Goal: Information Seeking & Learning: Learn about a topic

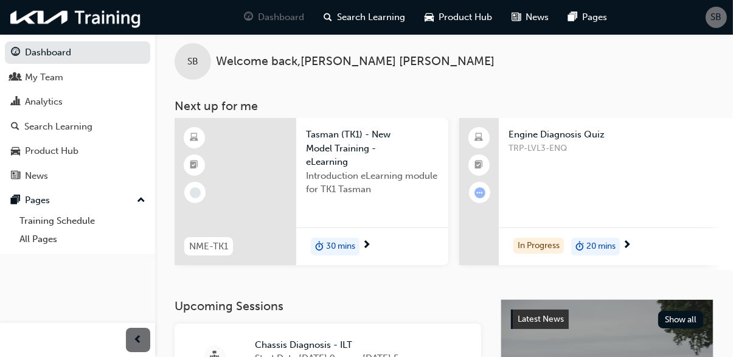
scroll to position [1, 0]
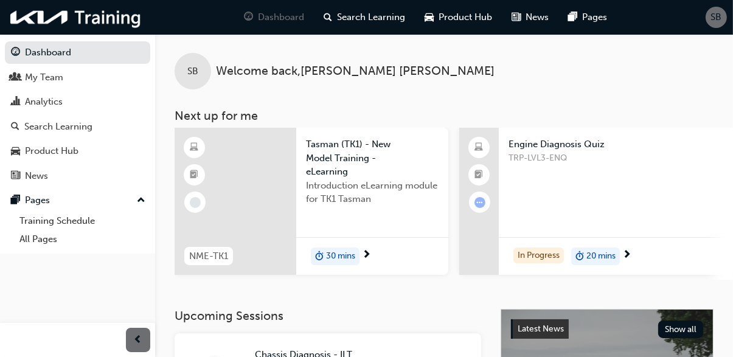
click at [78, 130] on div "Search Learning" at bounding box center [58, 127] width 68 height 14
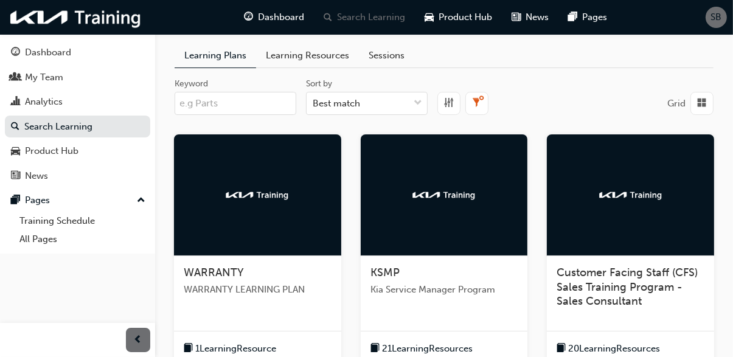
click at [72, 81] on div "My Team" at bounding box center [77, 77] width 133 height 15
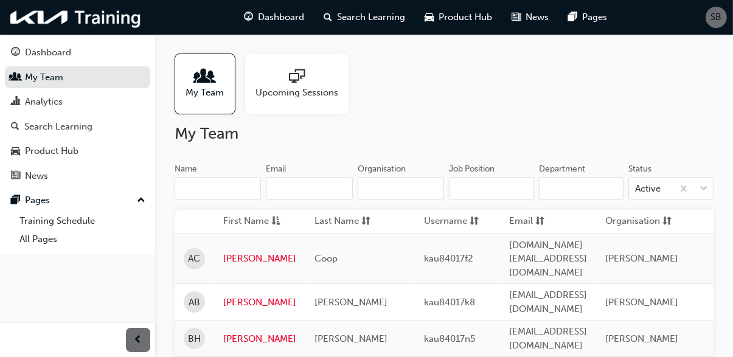
click at [81, 43] on link "Dashboard" at bounding box center [77, 52] width 145 height 23
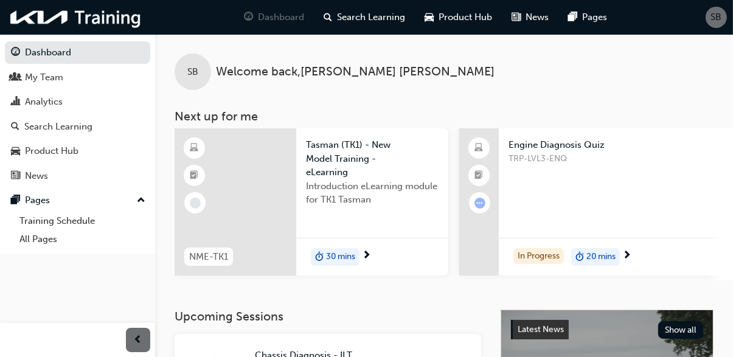
click at [655, 206] on div "Engine Diagnosis Quiz TRP-LVL3-ENQ" at bounding box center [616, 169] width 234 height 82
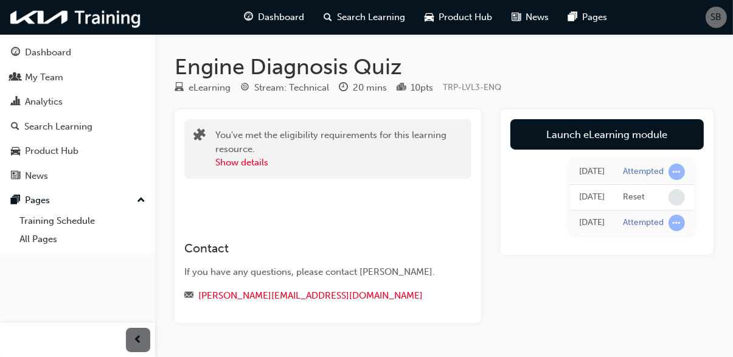
click at [678, 136] on link "Launch eLearning module" at bounding box center [608, 134] width 194 height 30
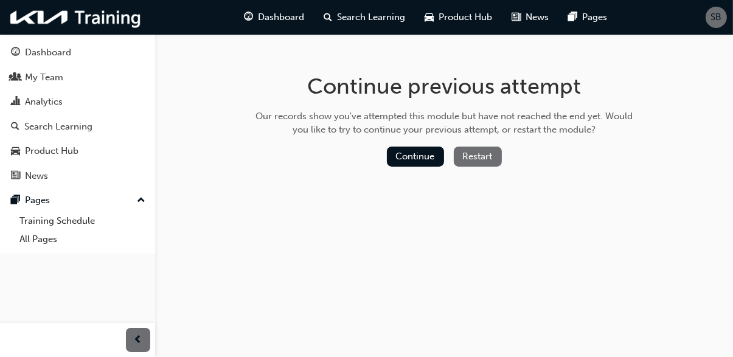
click at [486, 156] on button "Restart" at bounding box center [478, 157] width 48 height 20
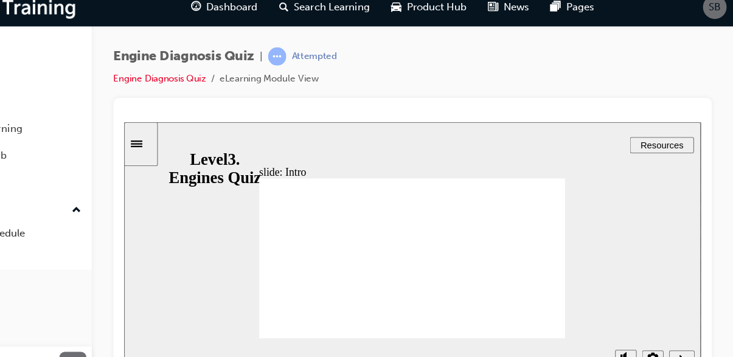
click at [629, 338] on icon "Next (Ctrl+Alt+Period)" at bounding box center [627, 335] width 6 height 11
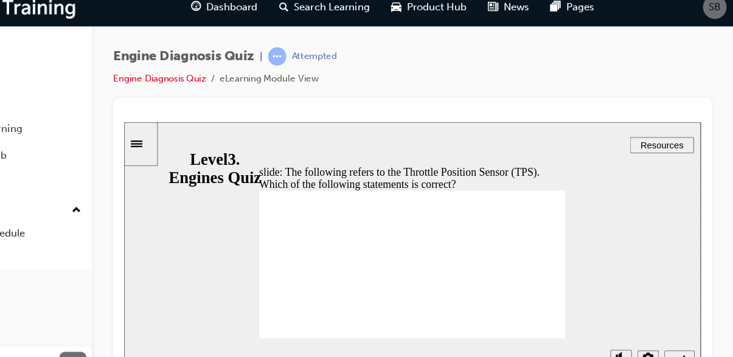
radio input "true"
click at [628, 340] on icon "Submit (Ctrl+Alt+S)" at bounding box center [624, 335] width 10 height 11
radio input "true"
click at [627, 337] on icon "Submit (Ctrl+Alt+S)" at bounding box center [624, 335] width 10 height 11
radio input "true"
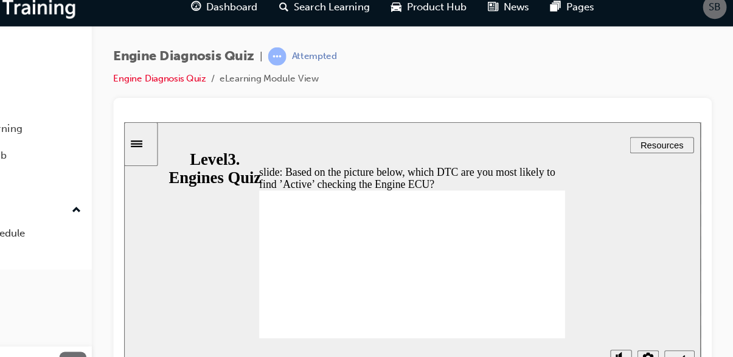
click at [626, 341] on icon "Submit (Ctrl+Alt+S)" at bounding box center [624, 335] width 10 height 11
radio input "true"
click at [627, 337] on icon "Submit (Ctrl+Alt+S)" at bounding box center [624, 335] width 10 height 11
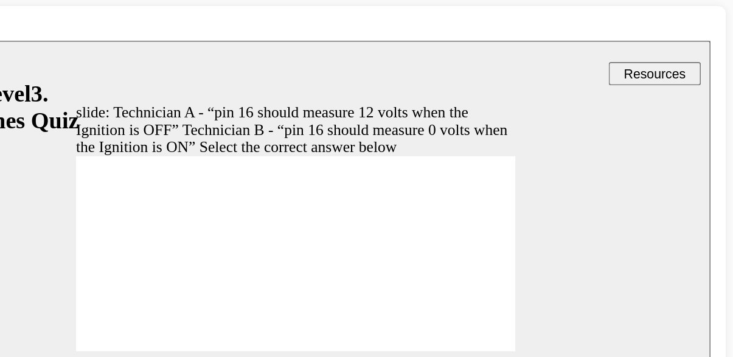
radio input "true"
click at [383, 254] on icon "Submit (Ctrl+Alt+S)" at bounding box center [382, 254] width 10 height 8
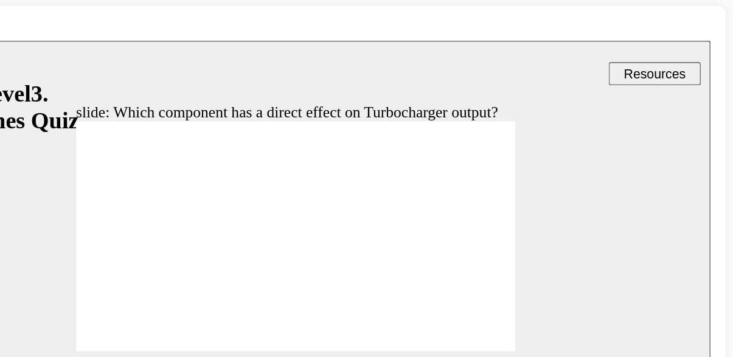
radio input "true"
click at [383, 257] on icon "Submit (Ctrl+Alt+S)" at bounding box center [382, 254] width 10 height 11
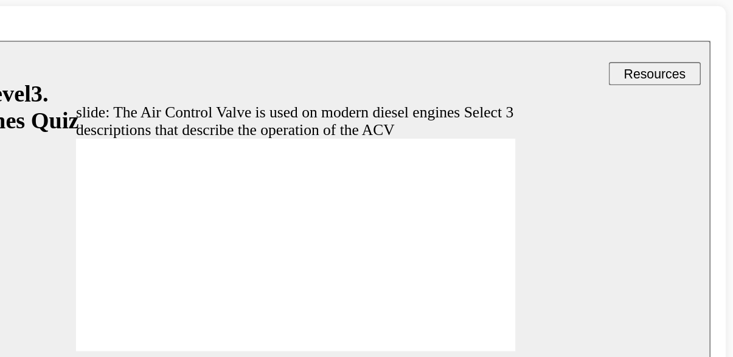
checkbox input "true"
click at [383, 255] on icon "Submit (Ctrl+Alt+S)" at bounding box center [382, 254] width 10 height 8
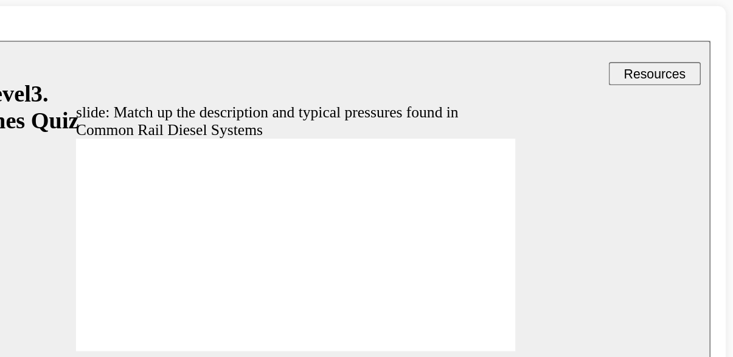
click at [383, 256] on icon "Submit (Ctrl+Alt+S)" at bounding box center [382, 254] width 10 height 11
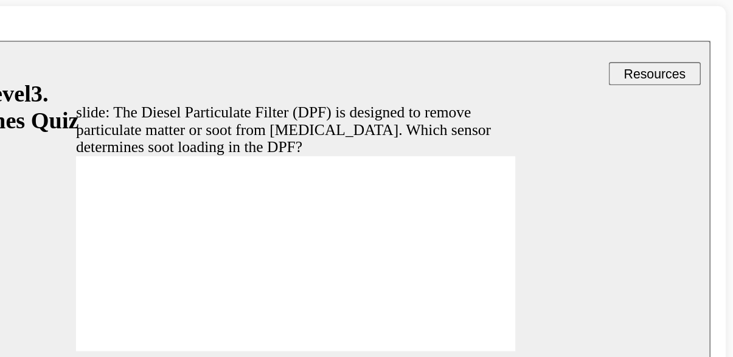
radio input "true"
click at [384, 255] on icon "Submit (Ctrl+Alt+S)" at bounding box center [382, 254] width 10 height 11
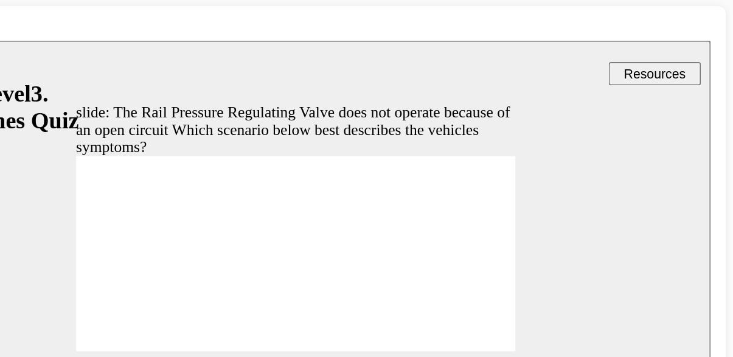
radio input "true"
click at [385, 250] on icon "Submit (Ctrl+Alt+S)" at bounding box center [382, 254] width 10 height 11
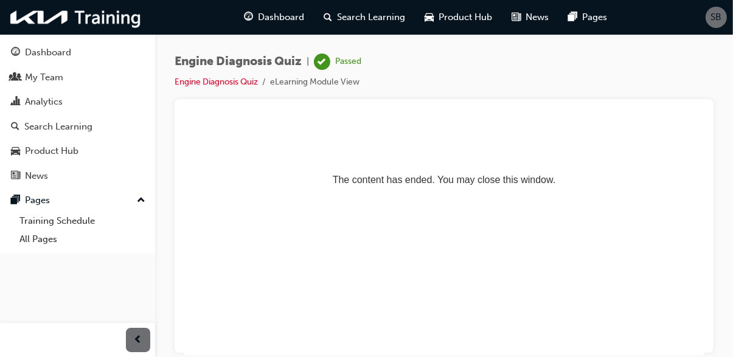
click at [71, 54] on div "Dashboard" at bounding box center [48, 53] width 46 height 14
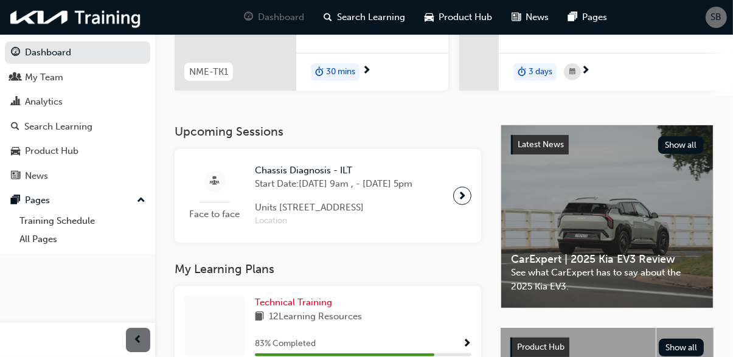
scroll to position [190, 0]
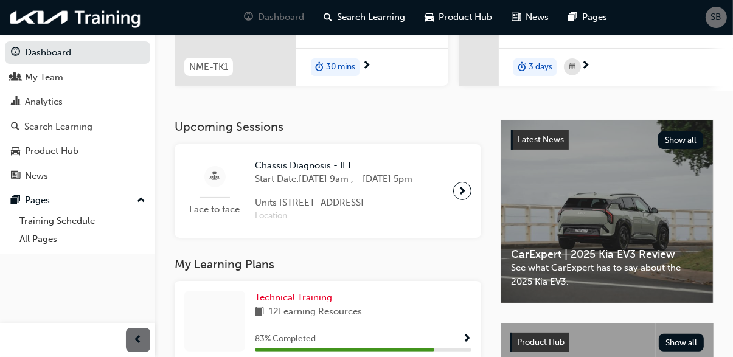
click at [713, 25] on div "SB" at bounding box center [716, 17] width 21 height 21
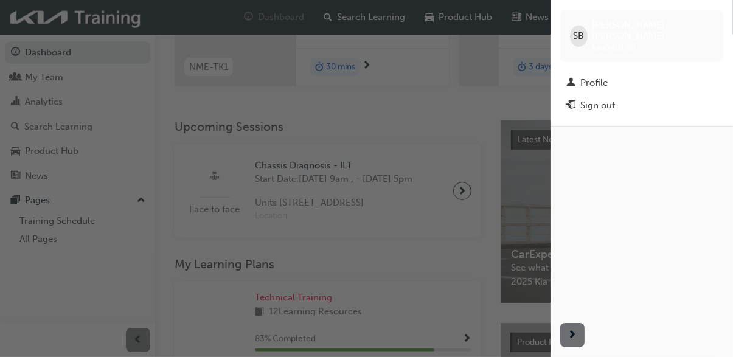
click at [607, 99] on div "Sign out" at bounding box center [598, 106] width 35 height 14
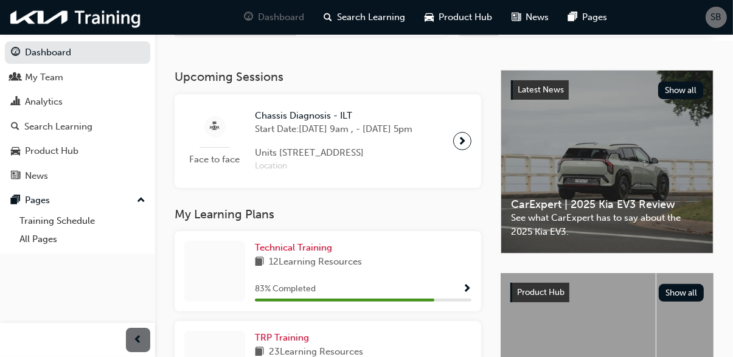
scroll to position [247, 0]
